Goal: Communication & Community: Ask a question

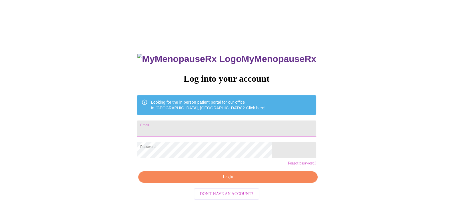
click at [235, 129] on input "Email" at bounding box center [227, 129] width 180 height 16
type input "[EMAIL_ADDRESS][DOMAIN_NAME]"
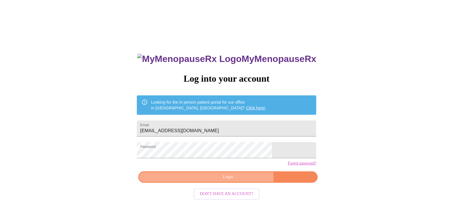
click at [210, 181] on span "Login" at bounding box center [228, 177] width 166 height 7
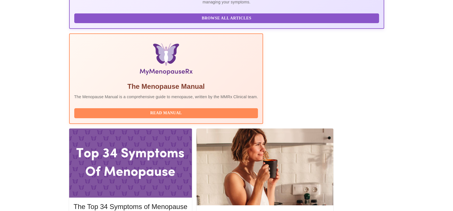
scroll to position [161, 0]
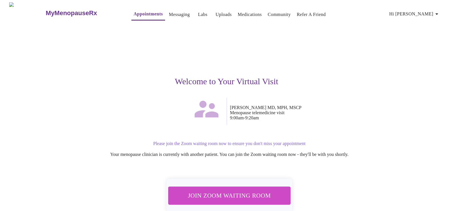
scroll to position [30, 0]
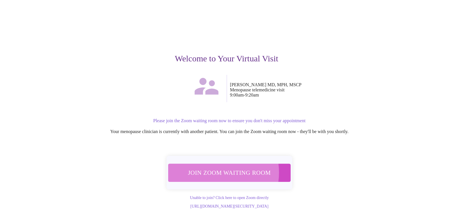
click at [214, 168] on span "Join Zoom Waiting Room" at bounding box center [230, 173] width 108 height 11
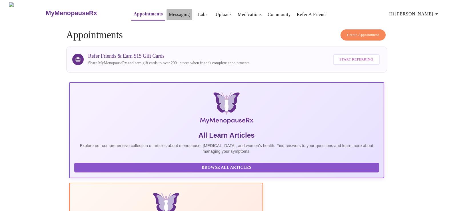
click at [169, 11] on link "Messaging" at bounding box center [179, 15] width 21 height 8
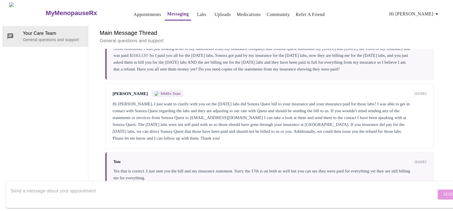
scroll to position [386, 0]
click at [137, 186] on textarea "Send a message about your appointment" at bounding box center [224, 195] width 426 height 18
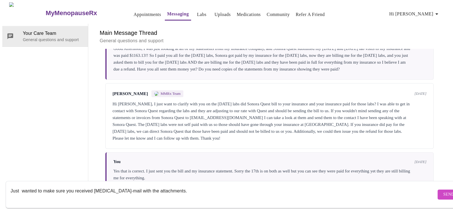
type textarea "Just wanted to make sure you received [MEDICAL_DATA]-mail with the attachments."
click at [444, 191] on span "Send" at bounding box center [449, 194] width 11 height 7
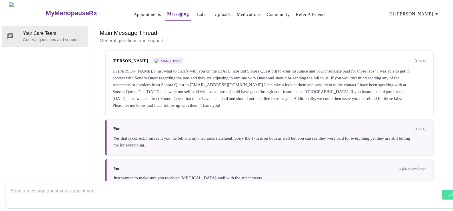
scroll to position [422, 0]
